Goal: Task Accomplishment & Management: Use online tool/utility

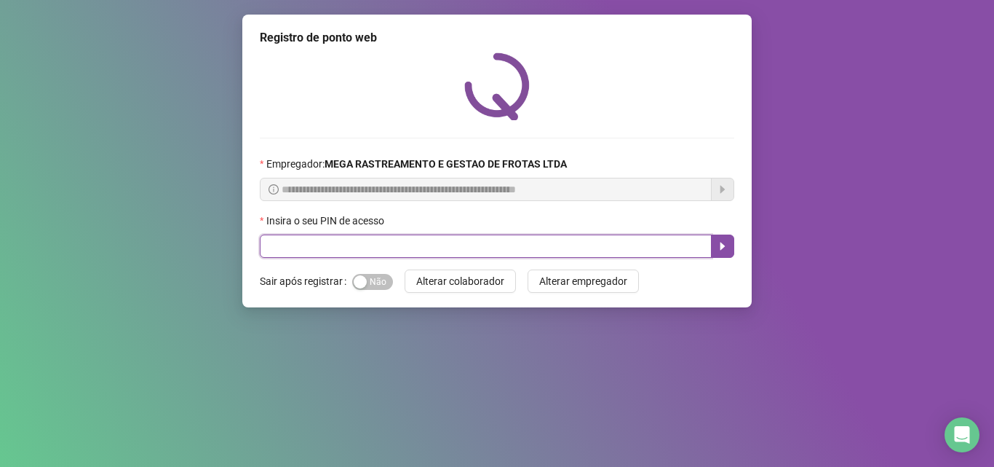
click at [546, 242] on input "text" at bounding box center [486, 245] width 452 height 23
type input "*****"
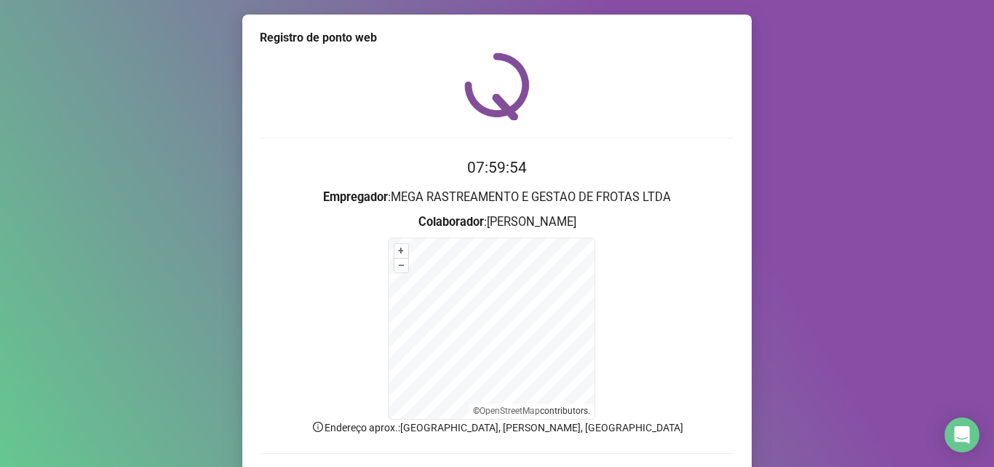
click at [661, 142] on div "07:59:54 Empregador : MEGA RASTREAMENTO E GESTAO DE FROTAS LTDA Colaborador : […" at bounding box center [497, 276] width 475 height 448
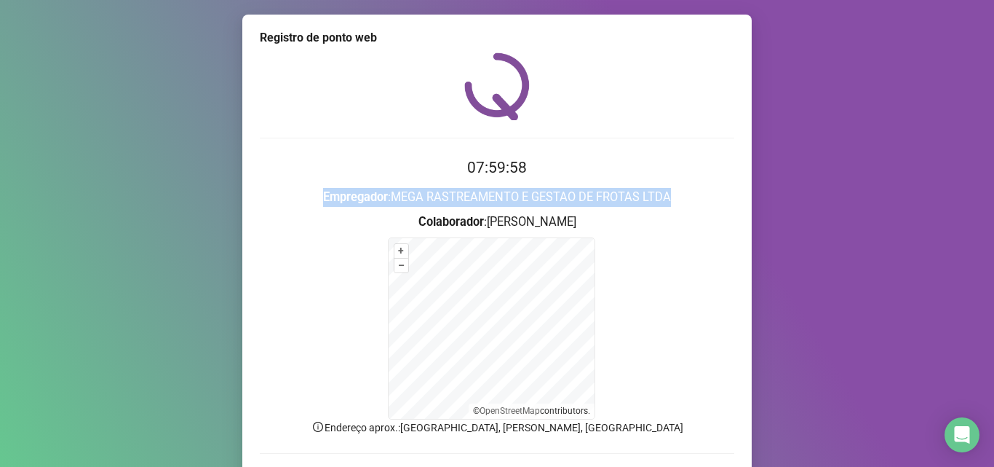
drag, startPoint x: 822, startPoint y: 167, endPoint x: 791, endPoint y: 183, distance: 34.5
click at [812, 189] on div "Registro de ponto web 07:59:58 Empregador : MEGA RASTREAMENTO E GESTAO DE FROTA…" at bounding box center [497, 233] width 994 height 467
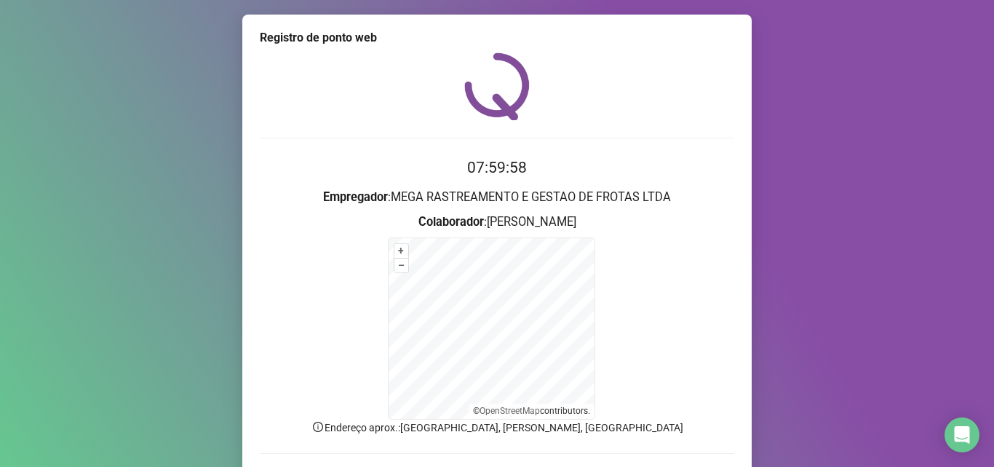
click at [689, 135] on div "07:59:58 Empregador : MEGA RASTREAMENTO E GESTAO DE FROTAS LTDA Colaborador : […" at bounding box center [497, 276] width 475 height 448
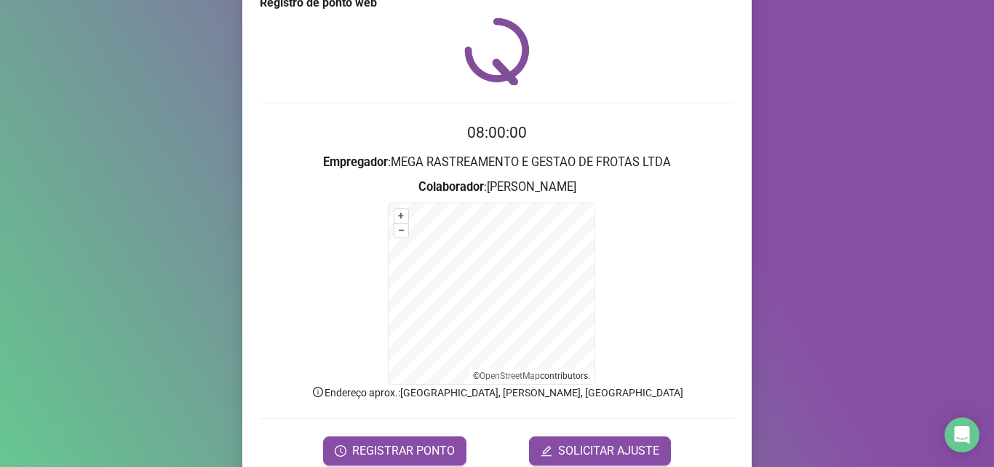
scroll to position [98, 0]
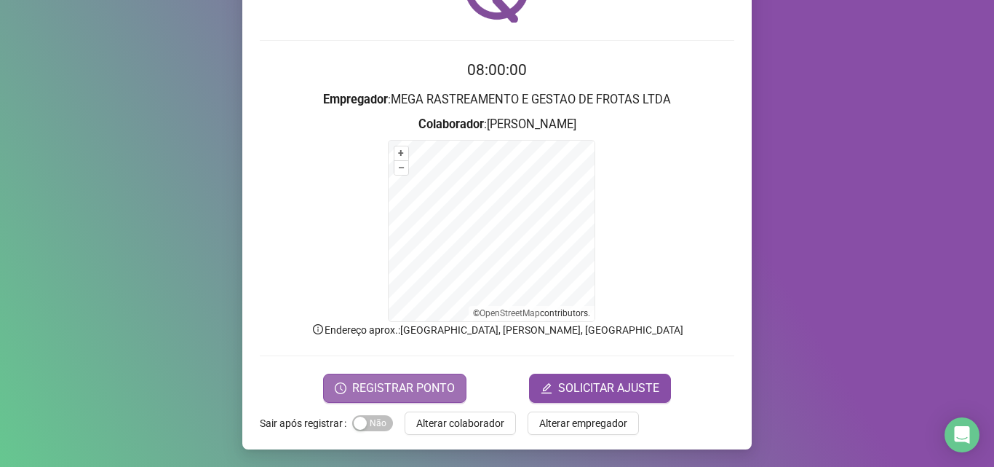
click at [387, 387] on span "REGISTRAR PONTO" at bounding box center [403, 387] width 103 height 17
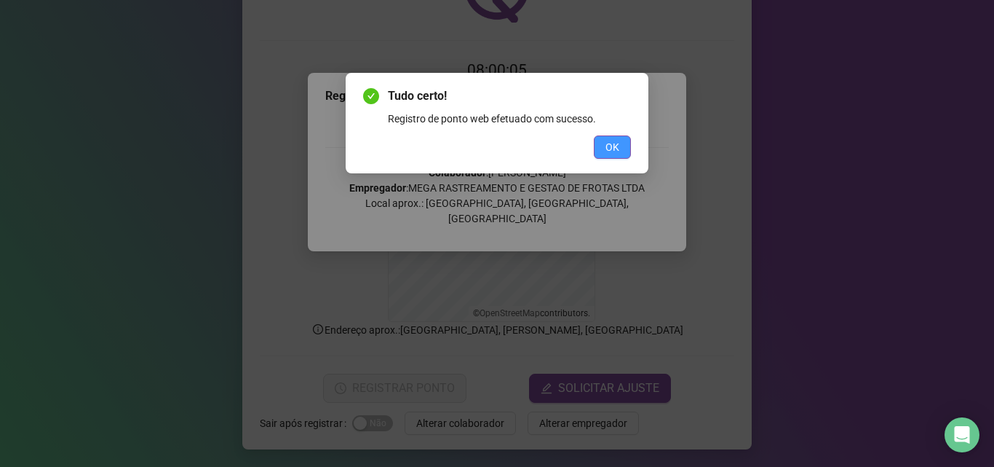
click at [606, 147] on span "OK" at bounding box center [613, 147] width 14 height 16
